Goal: Information Seeking & Learning: Learn about a topic

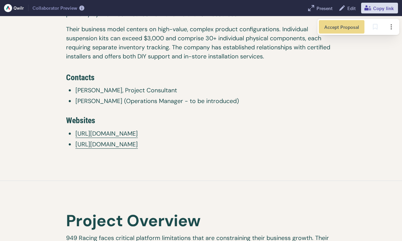
scroll to position [407, 0]
click at [86, 102] on span "[PERSON_NAME] (Operations Manager - to be introduced)" at bounding box center [205, 100] width 260 height 9
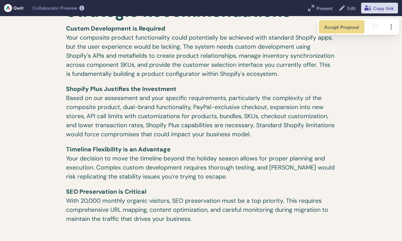
scroll to position [939, 0]
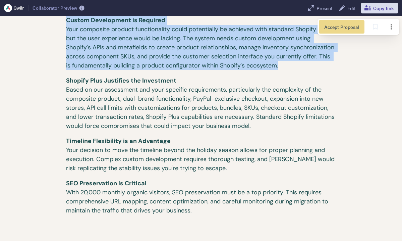
drag, startPoint x: 64, startPoint y: 20, endPoint x: 286, endPoint y: 70, distance: 227.6
click at [286, 70] on div "Strategic Recommendations Custom Development is Required ​ Your composite produ…" at bounding box center [201, 106] width 286 height 227
click at [281, 65] on p "Custom Development is Required ​ Your composite product functionality could pot…" at bounding box center [201, 46] width 270 height 60
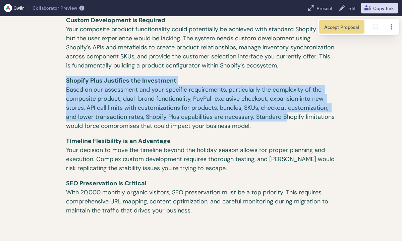
drag, startPoint x: 65, startPoint y: 81, endPoint x: 287, endPoint y: 120, distance: 225.8
click at [287, 120] on div "Strategic Recommendations Custom Development is Required ​ Your composite produ…" at bounding box center [201, 106] width 286 height 227
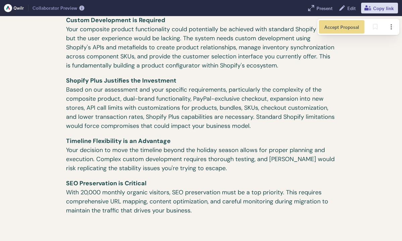
click at [270, 124] on p "Shopify Plus Justifies the Investment ​ Based on our assessment and your specif…" at bounding box center [201, 106] width 270 height 60
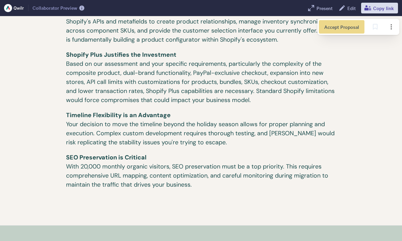
scroll to position [967, 0]
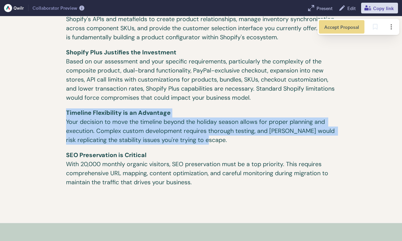
drag, startPoint x: 68, startPoint y: 114, endPoint x: 237, endPoint y: 143, distance: 171.7
click at [237, 143] on p "Timeline Flexibility is an Advantage ​ Your decision to move the timeline beyon…" at bounding box center [201, 129] width 270 height 42
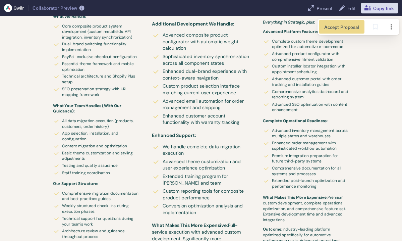
scroll to position [1754, 0]
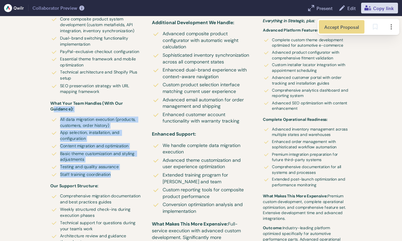
drag, startPoint x: 54, startPoint y: 107, endPoint x: 115, endPoint y: 177, distance: 93.1
click at [115, 177] on div "What We Handle: Core composite product system development (custom metafields, A…" at bounding box center [95, 168] width 91 height 326
click at [115, 177] on span "Staff training coordination" at bounding box center [100, 174] width 81 height 6
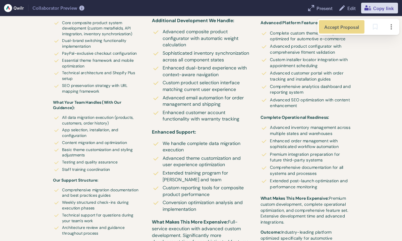
scroll to position [1756, 0]
drag, startPoint x: 270, startPoint y: 128, endPoint x: 344, endPoint y: 135, distance: 74.1
click at [344, 135] on span "Advanced inventory management across multiple states and warehouses" at bounding box center [310, 130] width 81 height 12
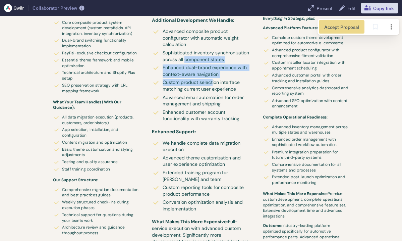
drag, startPoint x: 184, startPoint y: 57, endPoint x: 216, endPoint y: 79, distance: 39.1
click at [215, 79] on ul "Advanced composite product configurator with automatic weight calculation Sophi…" at bounding box center [201, 75] width 98 height 95
click at [216, 79] on span "Custom product selection interface matching current user experience" at bounding box center [206, 85] width 88 height 13
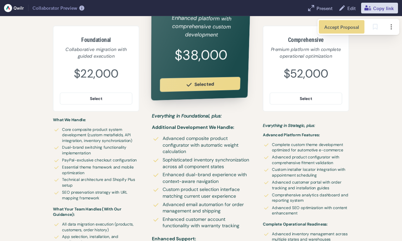
scroll to position [1651, 0]
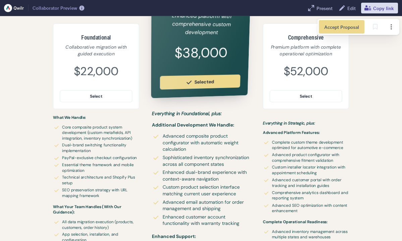
click at [381, 137] on div "Foundational Collaborative migration with guided execution $22,000 1 Unit Selec…" at bounding box center [201, 209] width 382 height 493
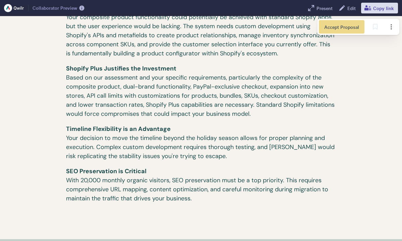
scroll to position [924, 0]
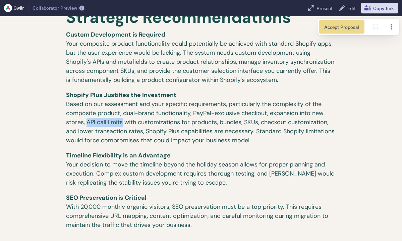
drag, startPoint x: 86, startPoint y: 125, endPoint x: 122, endPoint y: 124, distance: 35.8
click at [122, 124] on p "Shopify Plus Justifies the Investment ​ Based on our assessment and your specif…" at bounding box center [201, 120] width 270 height 60
click at [261, 124] on p "Shopify Plus Justifies the Investment ​ Based on our assessment and your specif…" at bounding box center [201, 120] width 270 height 60
drag, startPoint x: 261, startPoint y: 124, endPoint x: 327, endPoint y: 125, distance: 66.0
click at [327, 125] on p "Shopify Plus Justifies the Investment ​ Based on our assessment and your specif…" at bounding box center [201, 120] width 270 height 60
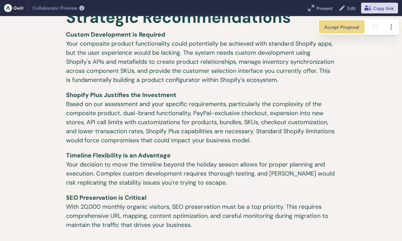
click at [328, 128] on p "Shopify Plus Justifies the Investment ​ Based on our assessment and your specif…" at bounding box center [201, 120] width 270 height 60
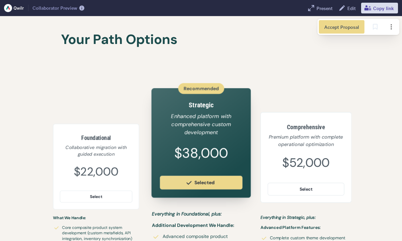
scroll to position [1552, 0]
